Goal: Task Accomplishment & Management: Complete application form

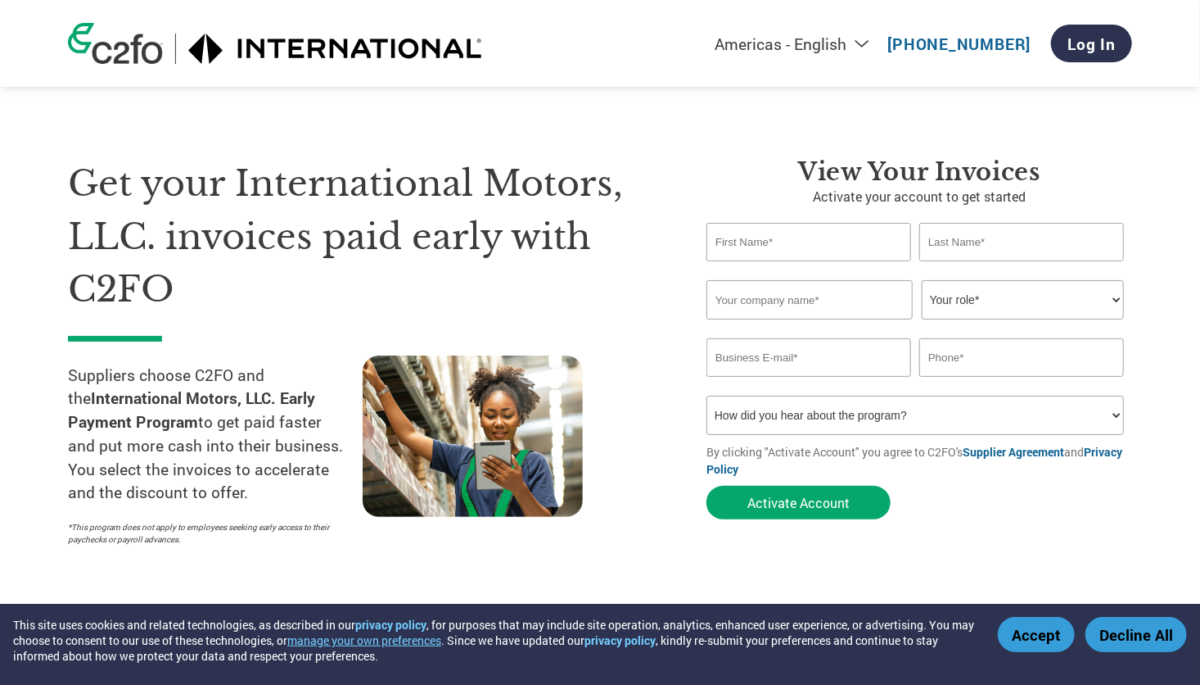
click at [784, 246] on input "text" at bounding box center [809, 242] width 205 height 38
type input "[PERSON_NAME]"
click at [938, 243] on input "text" at bounding box center [1022, 242] width 205 height 38
type input "[PERSON_NAME]"
click at [820, 299] on input "text" at bounding box center [810, 299] width 206 height 39
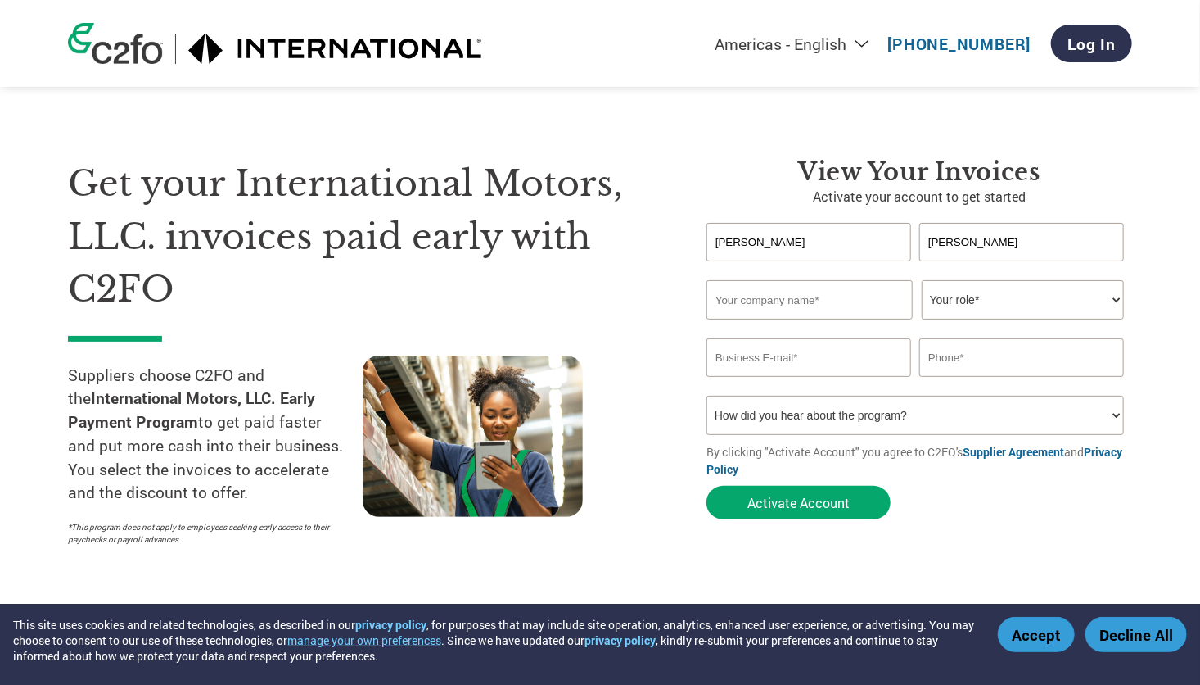
click at [865, 316] on input "text" at bounding box center [810, 299] width 206 height 39
paste input "51625"
type input "51625"
click at [983, 296] on select "Your role* CFO Controller Credit Manager Finance Director Treasurer CEO Preside…" at bounding box center [1023, 299] width 202 height 39
select select "CREDIT_MANAGER"
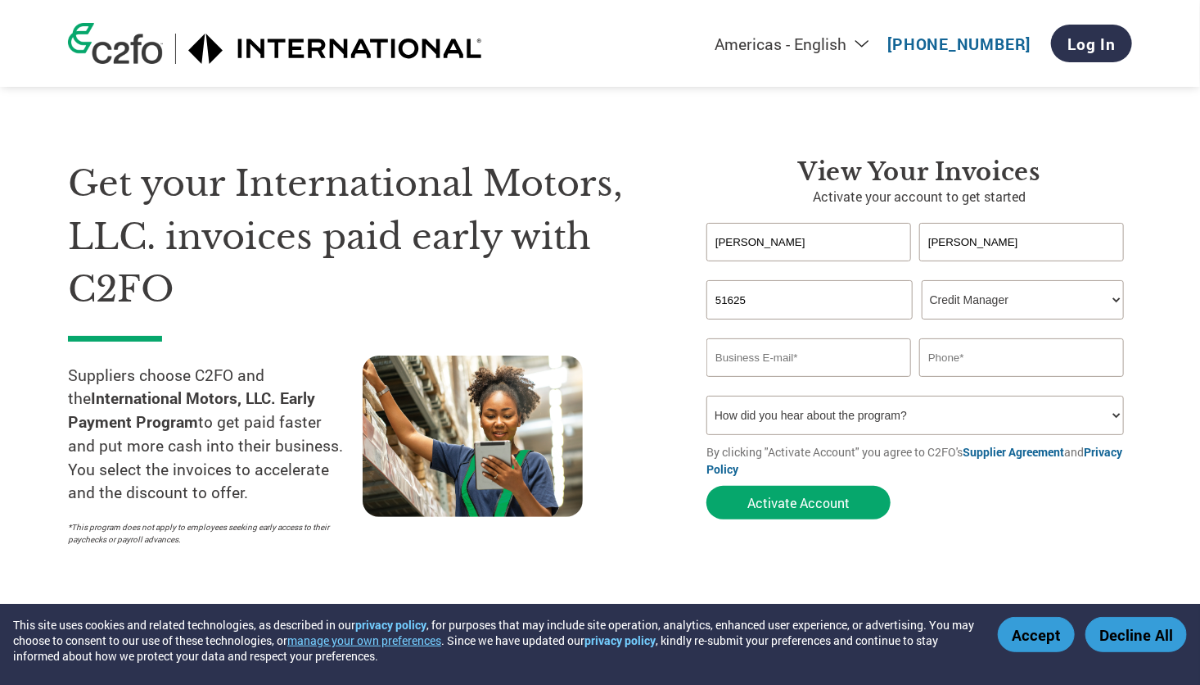
click at [922, 280] on select "Your role* CFO Controller Credit Manager Finance Director Treasurer CEO Preside…" at bounding box center [1023, 299] width 202 height 39
click at [816, 367] on input "email" at bounding box center [809, 357] width 205 height 38
paste input "[PERSON_NAME][EMAIL_ADDRESS][PERSON_NAME][DOMAIN_NAME]>"
type input "[PERSON_NAME][EMAIL_ADDRESS][PERSON_NAME][DOMAIN_NAME]"
click at [956, 350] on input "text" at bounding box center [1022, 357] width 205 height 38
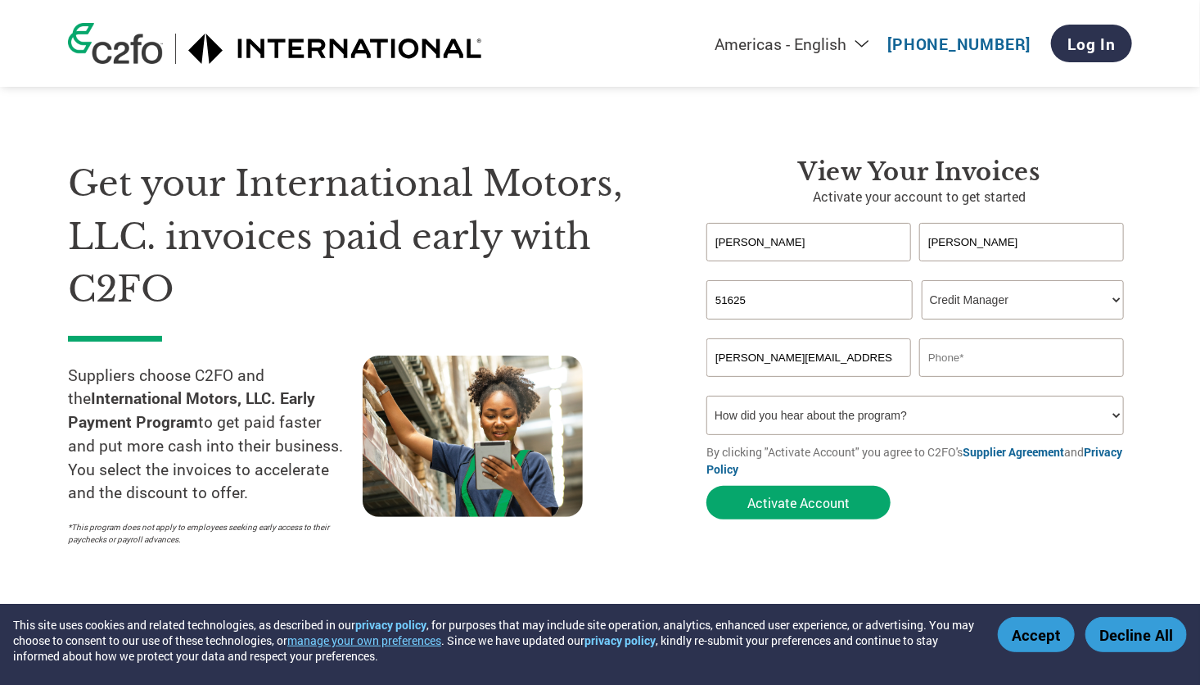
paste input "Phone:[PHONE_NUMBER]"
click at [984, 353] on input "Phone:[PHONE_NUMBER]" at bounding box center [1022, 357] width 205 height 38
click at [977, 358] on input "Phone:[PHONE_NUMBER]" at bounding box center [1022, 357] width 205 height 38
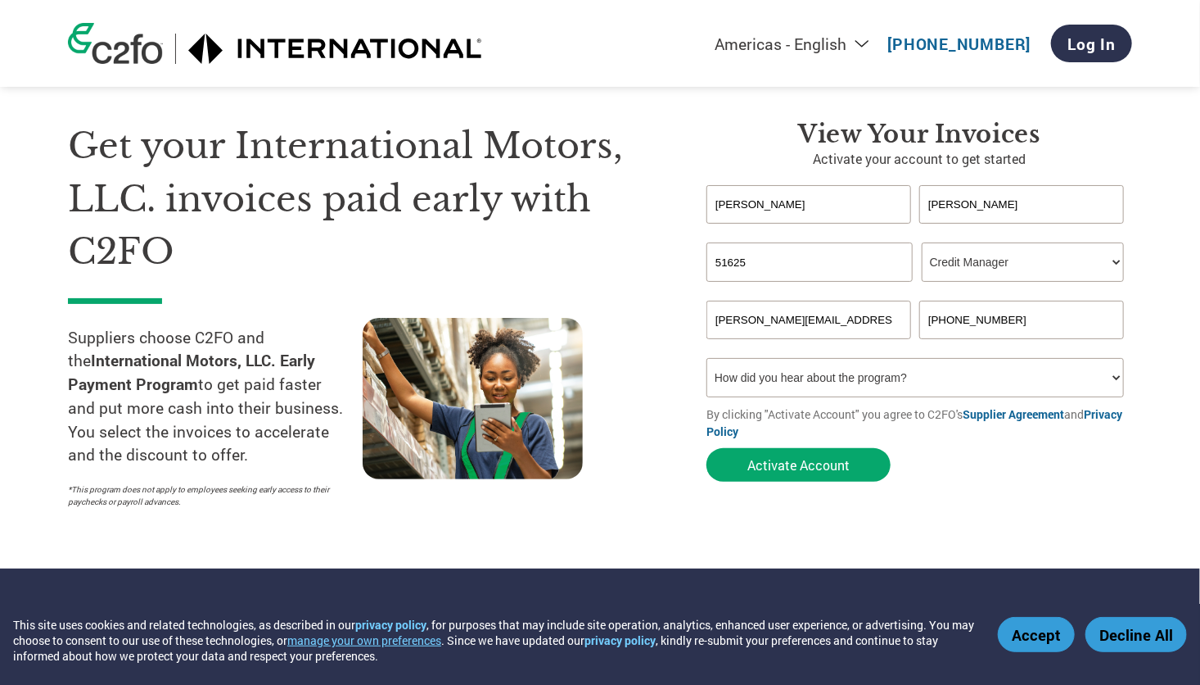
scroll to position [39, 0]
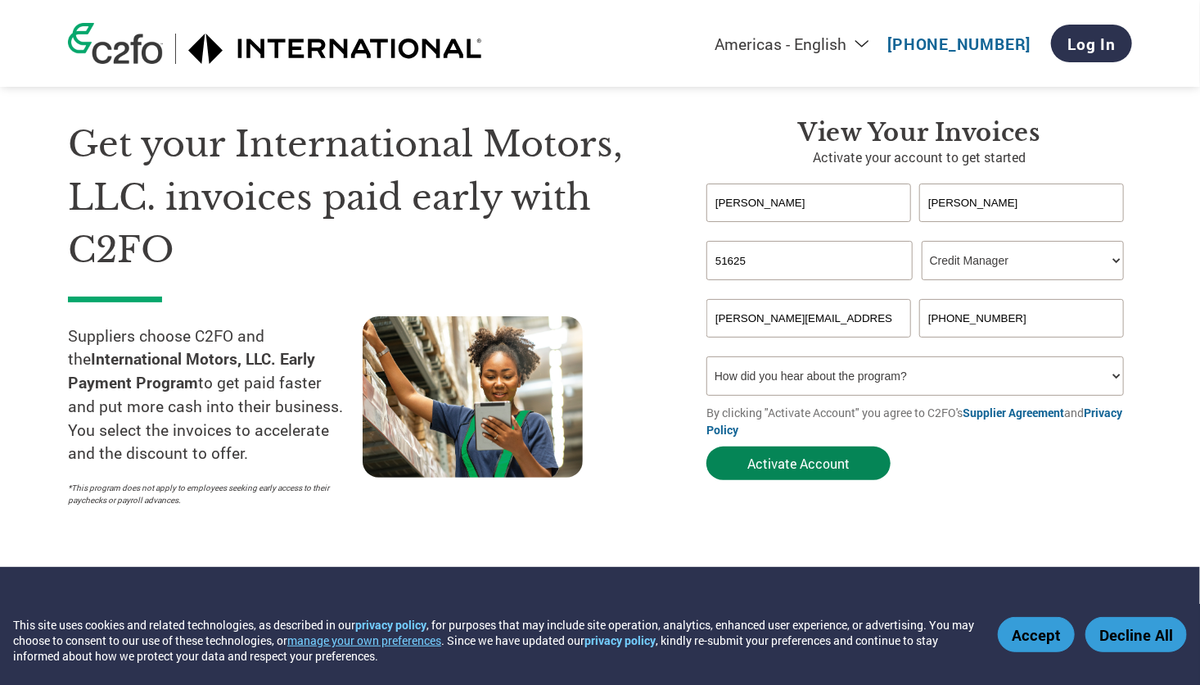
type input "[PHONE_NUMBER]"
click at [861, 471] on button "Activate Account" at bounding box center [799, 463] width 184 height 34
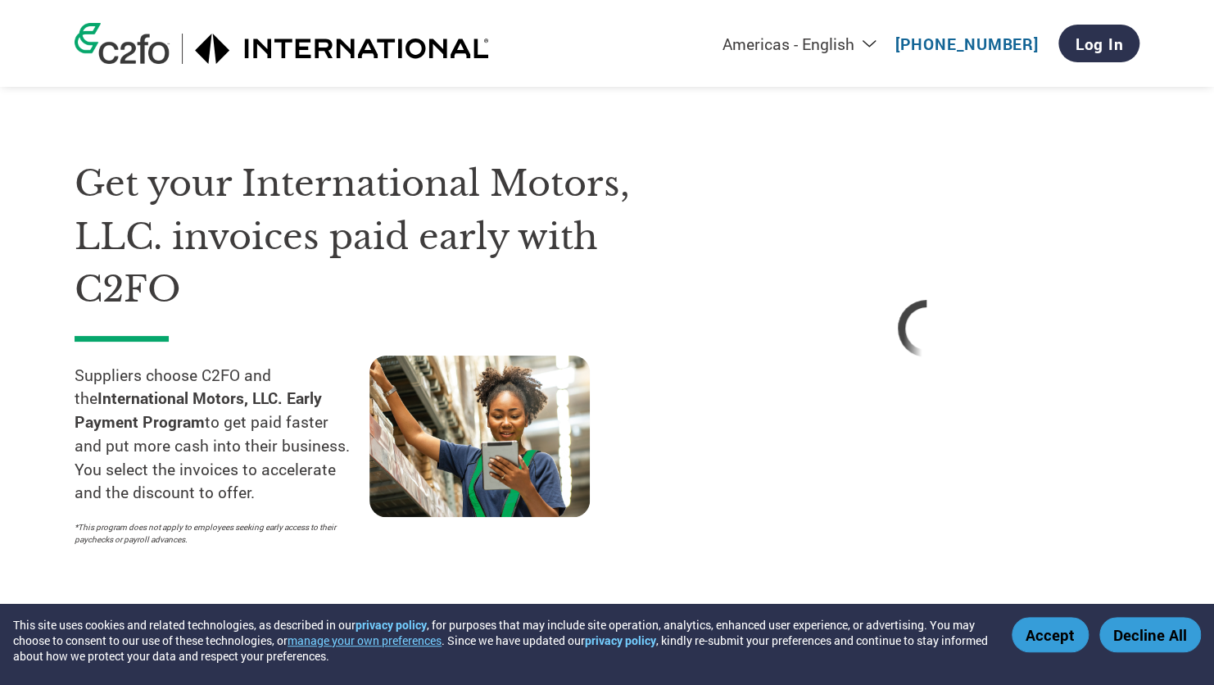
click at [1056, 646] on button "Accept" at bounding box center [1049, 634] width 77 height 35
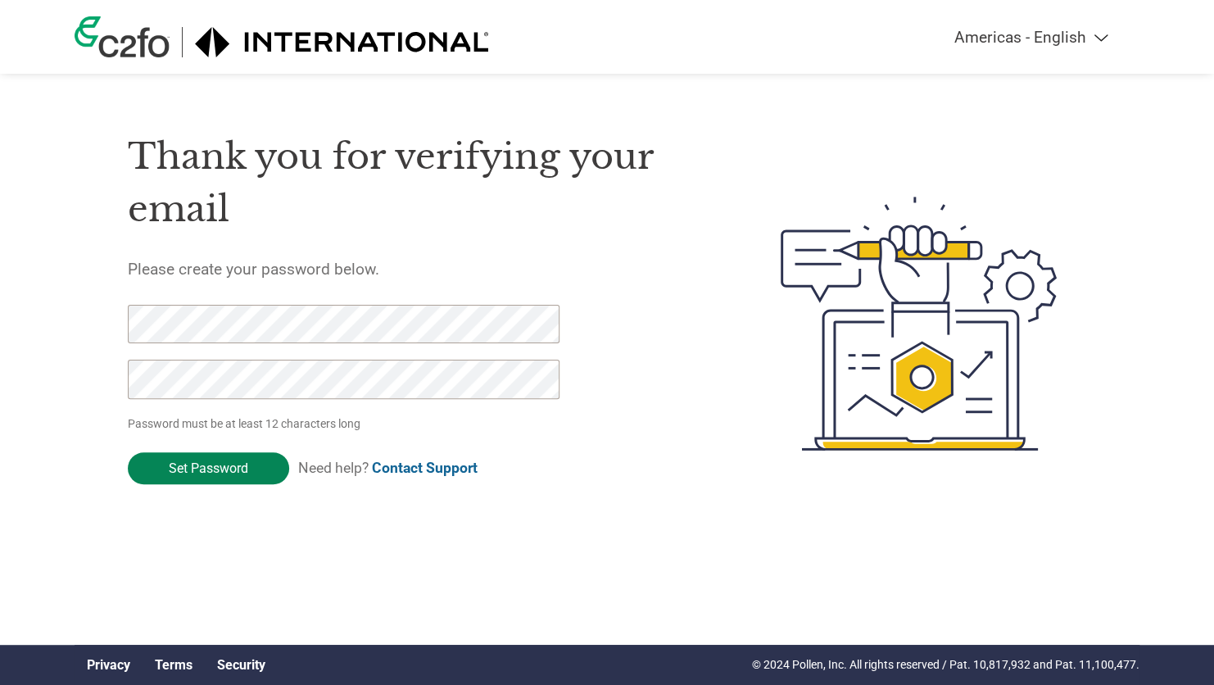
click at [242, 468] on input "Set Password" at bounding box center [208, 468] width 161 height 32
